Goal: Navigation & Orientation: Find specific page/section

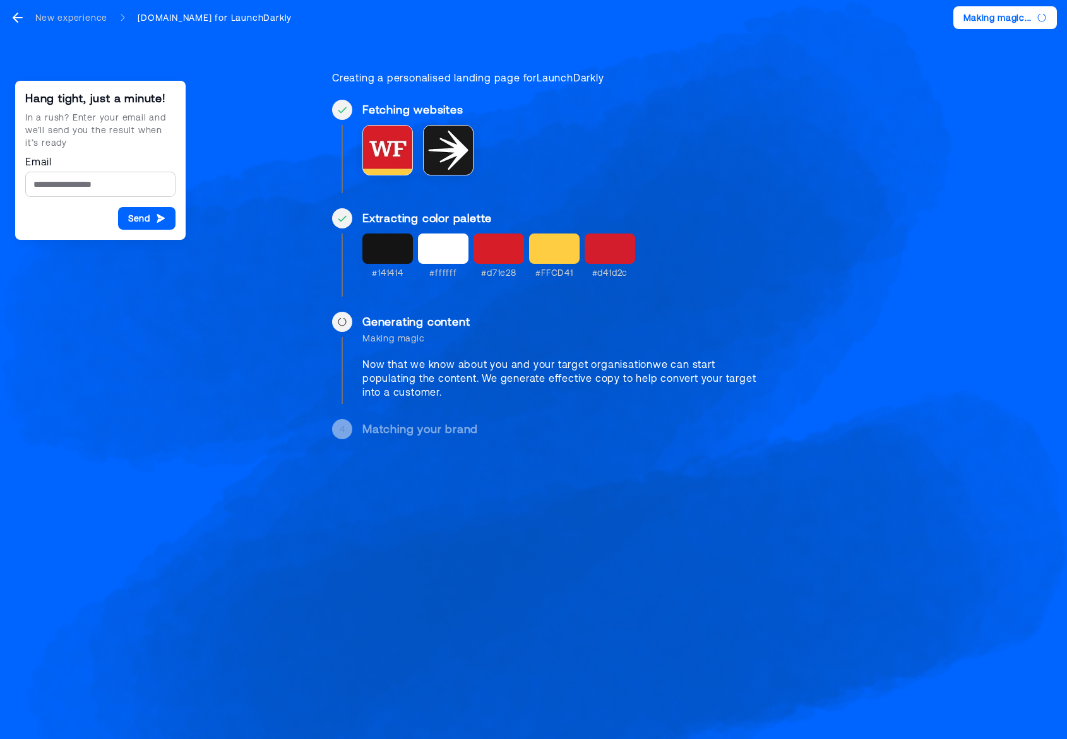
click at [225, 114] on div "Hang tight, just a minute! In a rush? Enter your email and we’ll send you the r…" at bounding box center [533, 235] width 1067 height 470
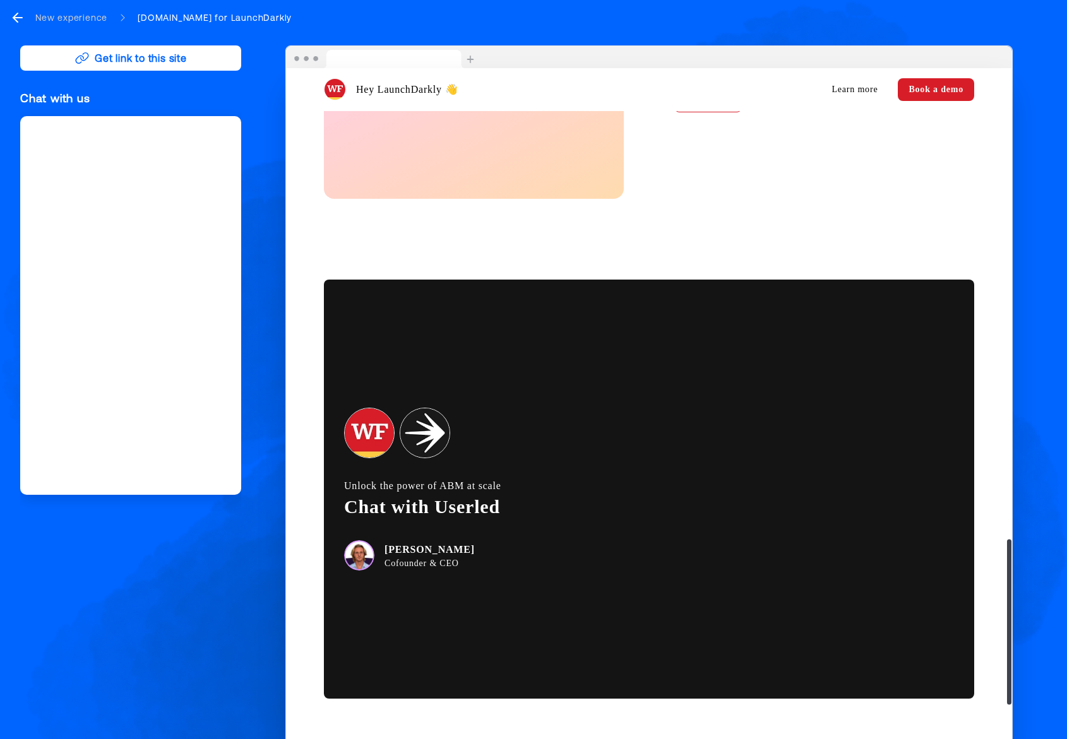
scroll to position [2150, 0]
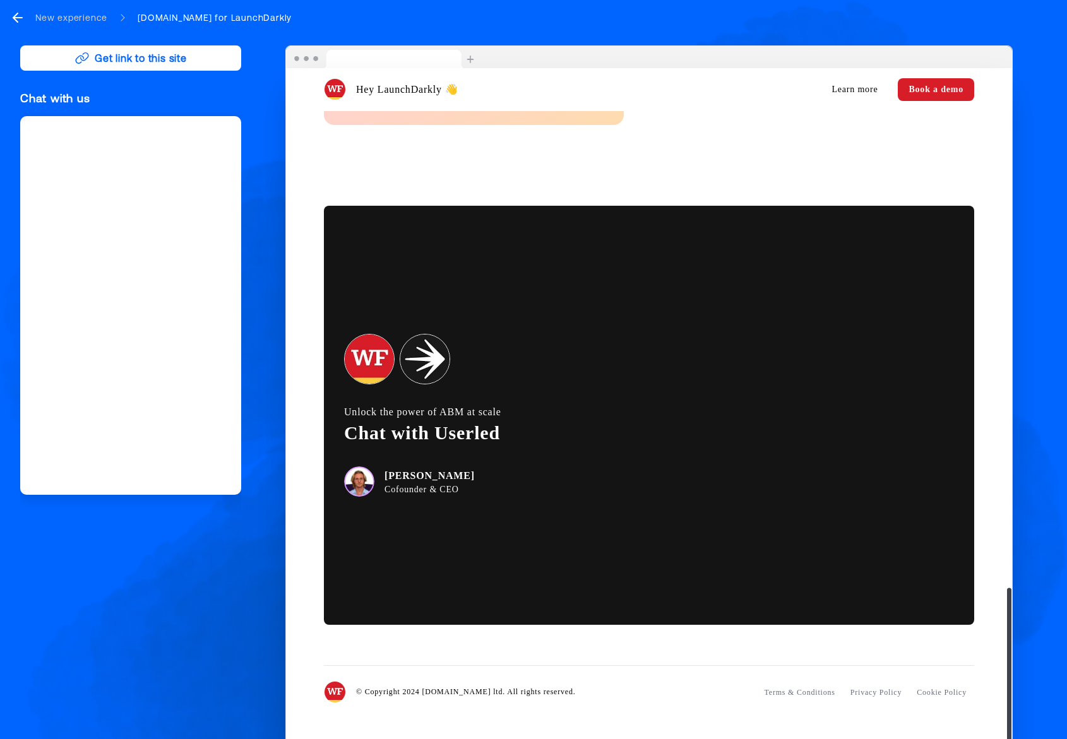
drag, startPoint x: 737, startPoint y: 467, endPoint x: 607, endPoint y: 436, distance: 133.7
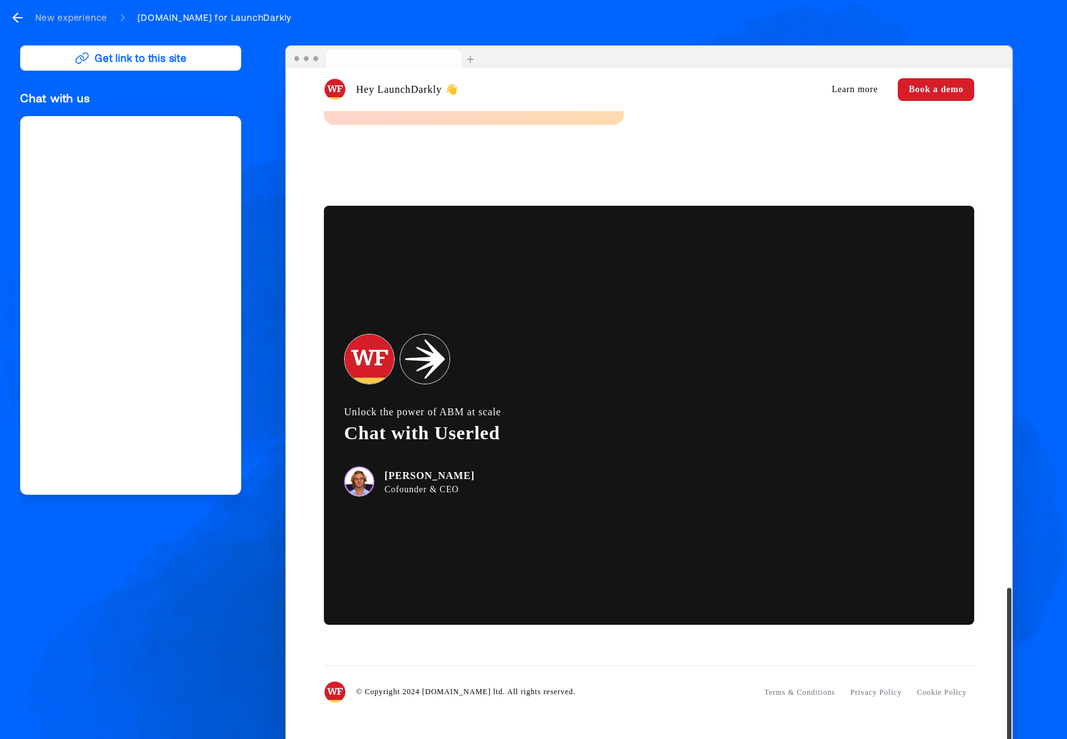
drag, startPoint x: 857, startPoint y: 417, endPoint x: 885, endPoint y: 425, distance: 28.8
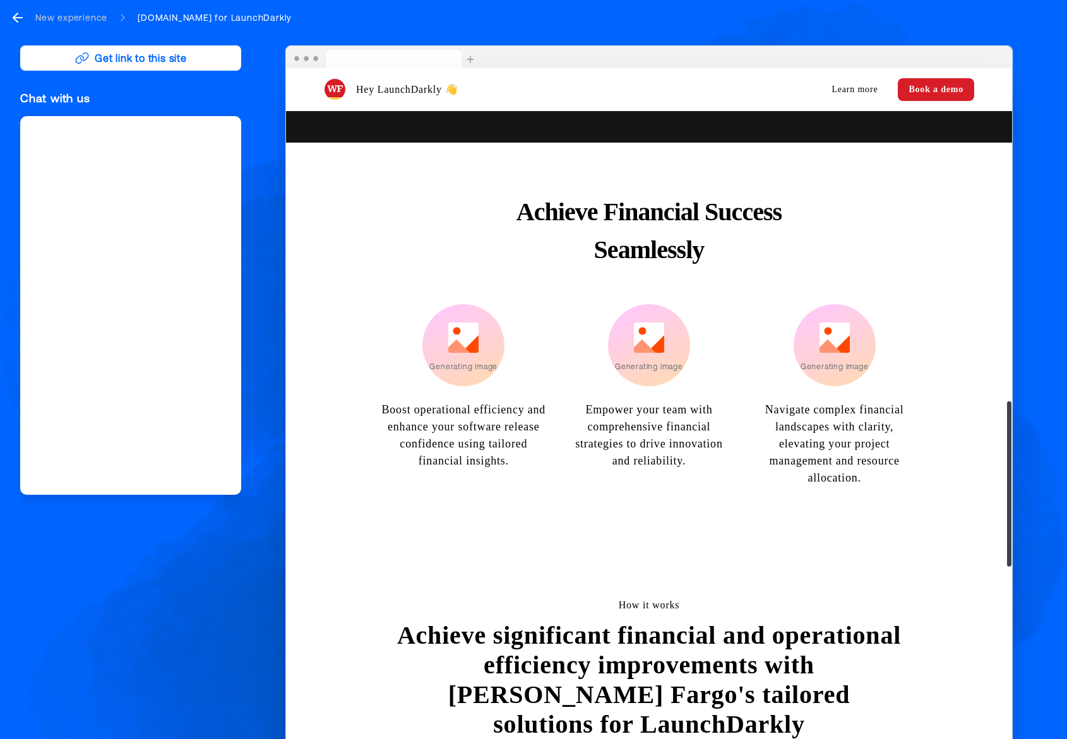
scroll to position [0, 0]
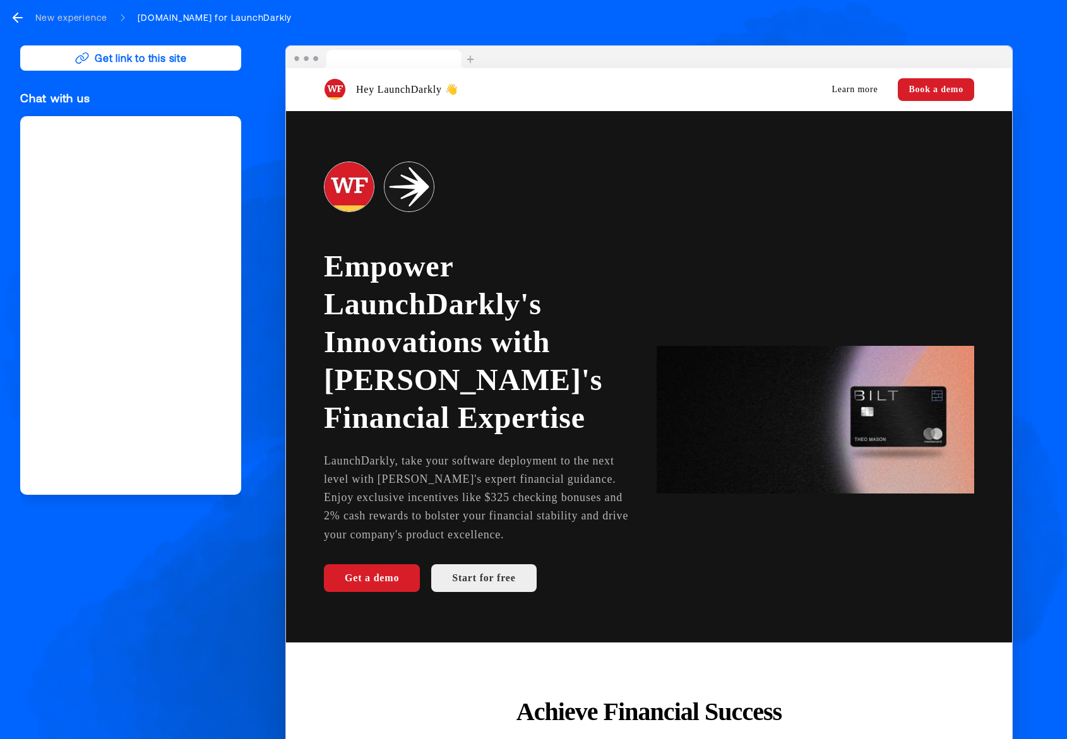
click at [20, 15] on icon "go back" at bounding box center [17, 17] width 15 height 15
